Goal: Transaction & Acquisition: Download file/media

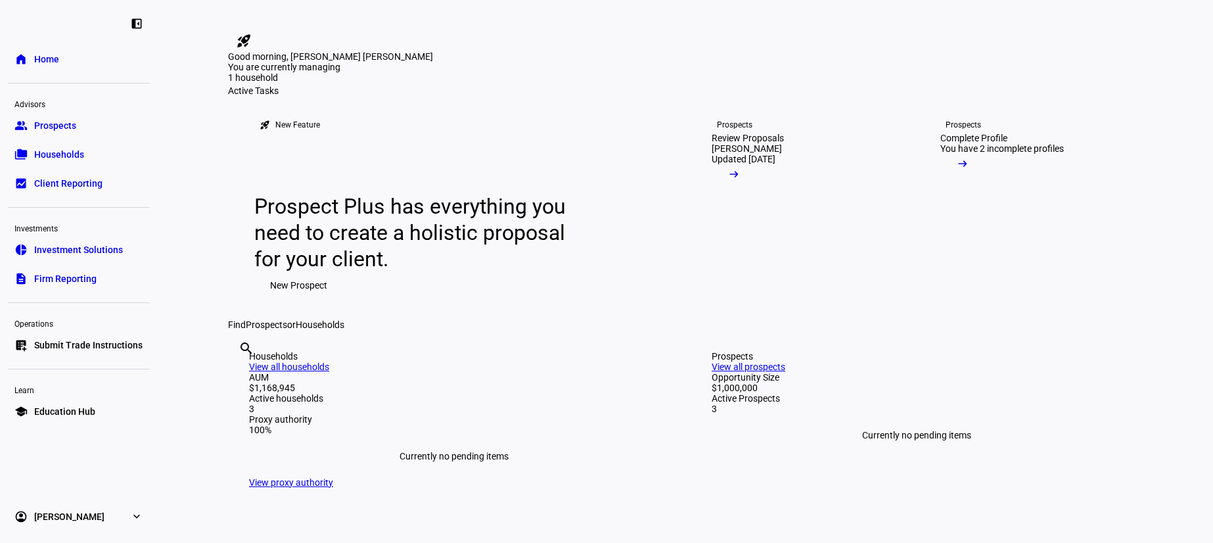
click at [63, 149] on span "Households" at bounding box center [59, 154] width 50 height 13
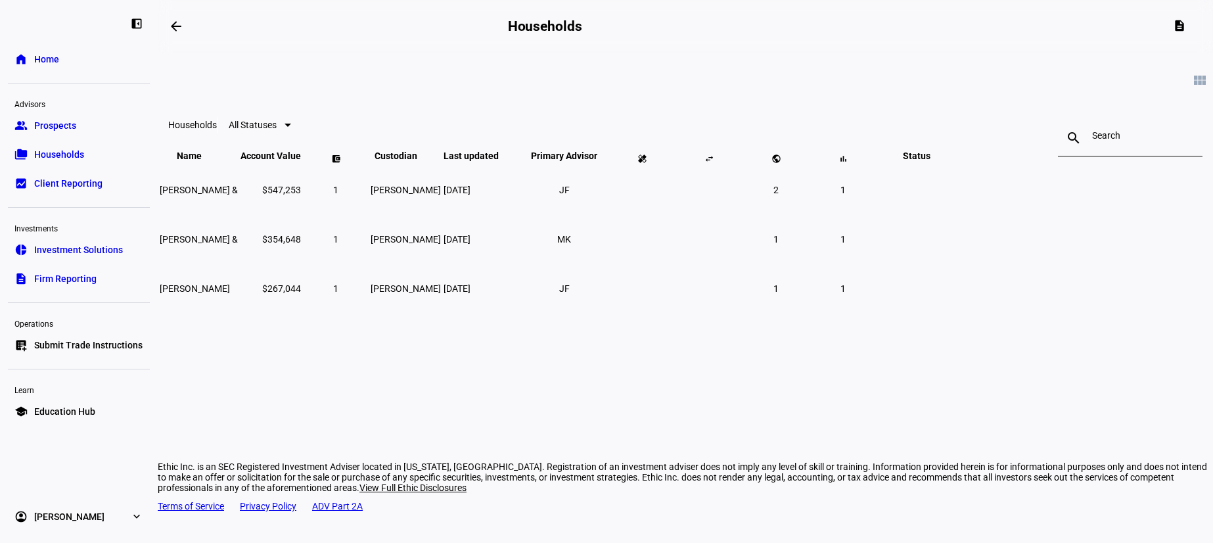
click at [779, 245] on span "1" at bounding box center [776, 239] width 5 height 11
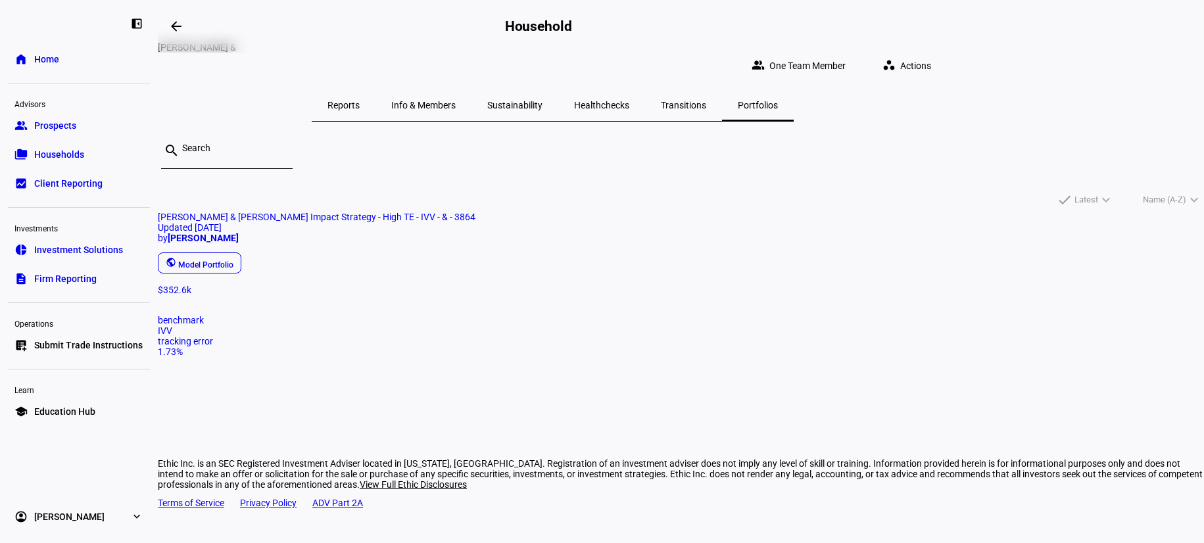
scroll to position [12, 0]
click at [629, 99] on span "Healthchecks" at bounding box center [601, 103] width 55 height 9
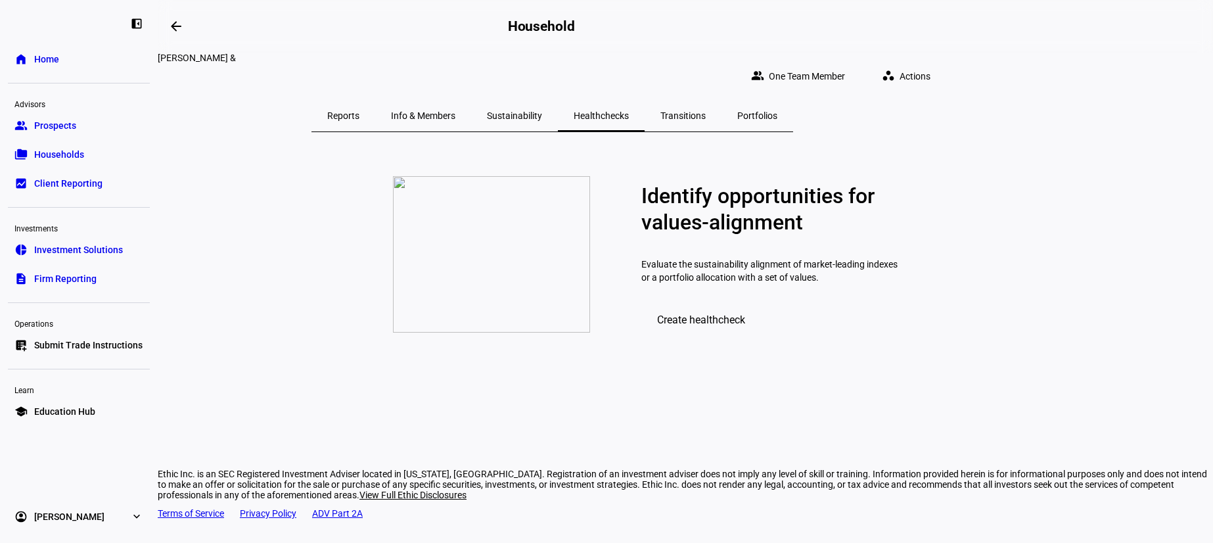
click at [542, 111] on span "Sustainability" at bounding box center [514, 115] width 55 height 9
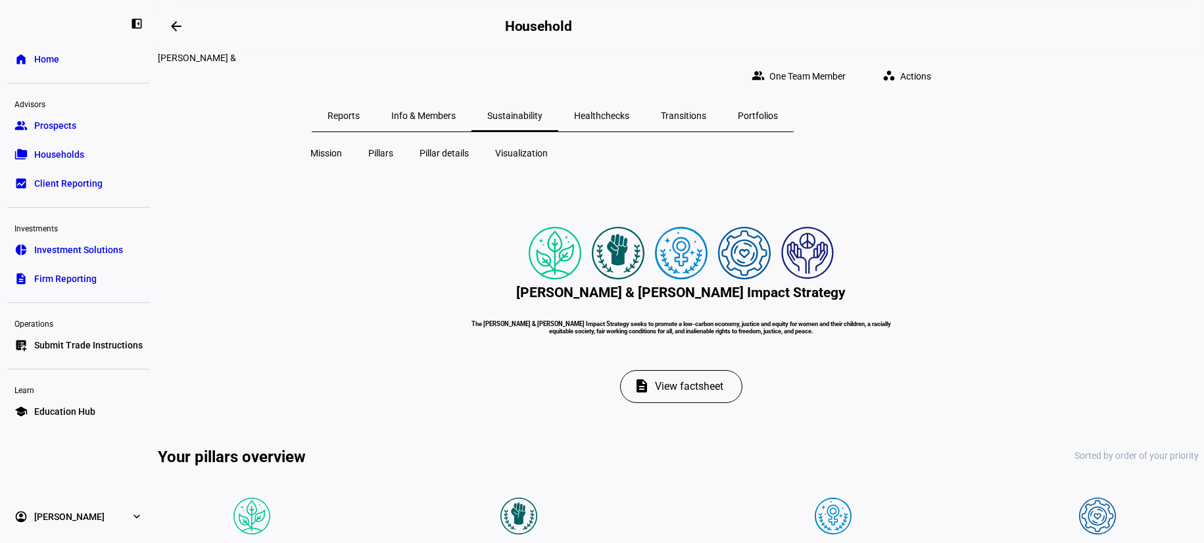
click at [68, 188] on span "Client Reporting" at bounding box center [68, 183] width 68 height 13
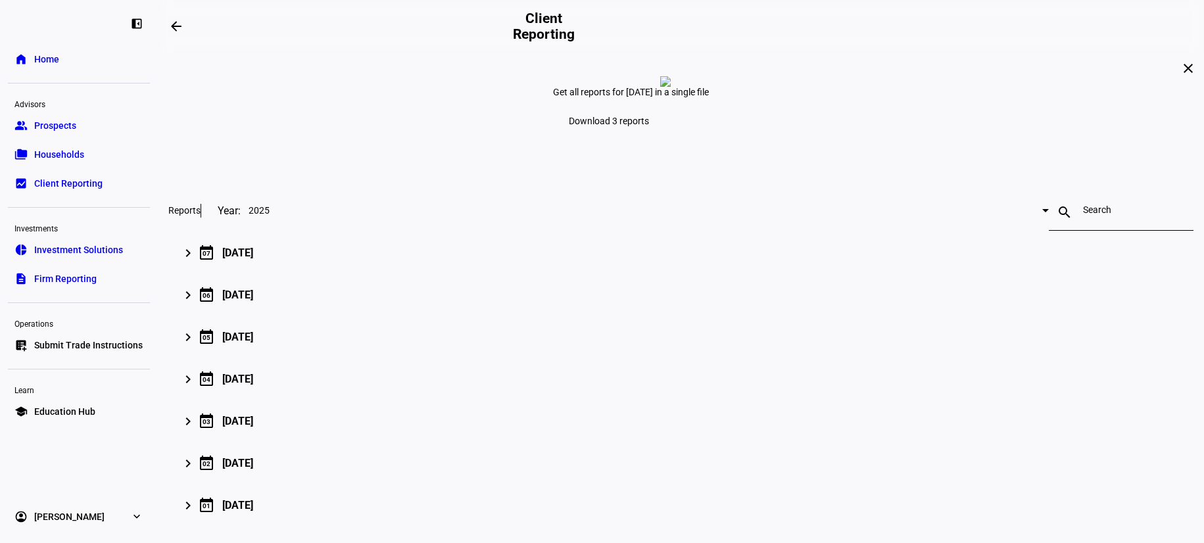
click at [196, 261] on mat-icon "keyboard_arrow_right" at bounding box center [188, 253] width 16 height 16
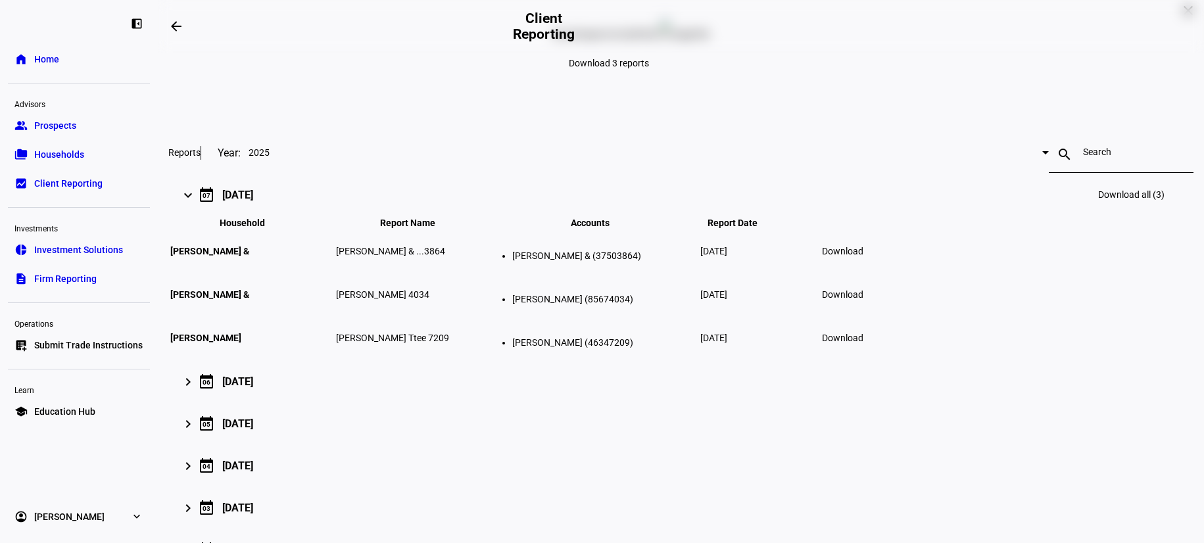
scroll to position [131, 0]
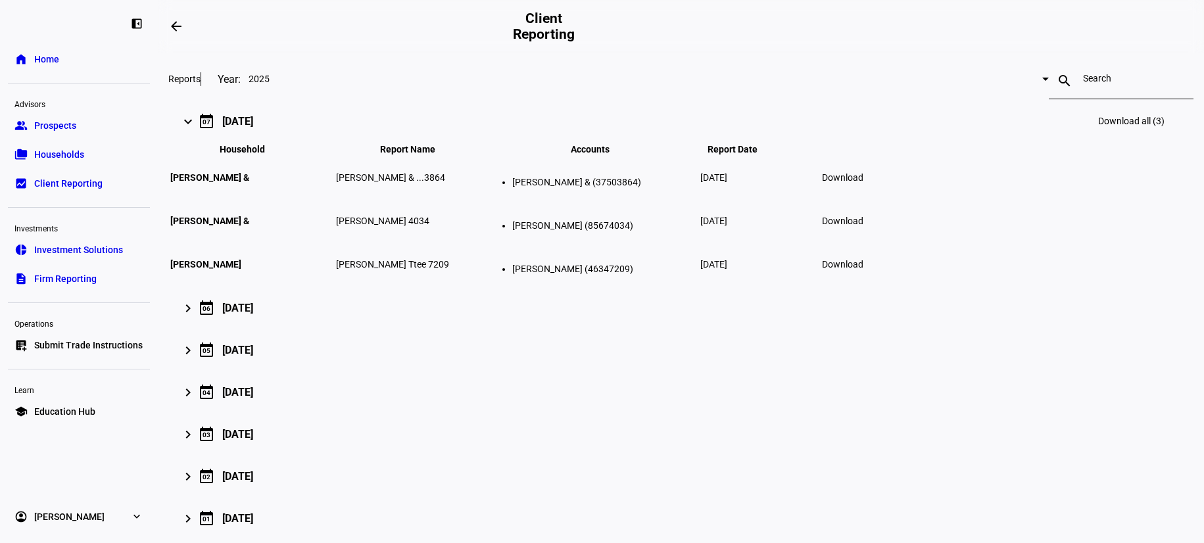
click at [863, 183] on span "Download" at bounding box center [842, 177] width 41 height 11
